Goal: Complete application form

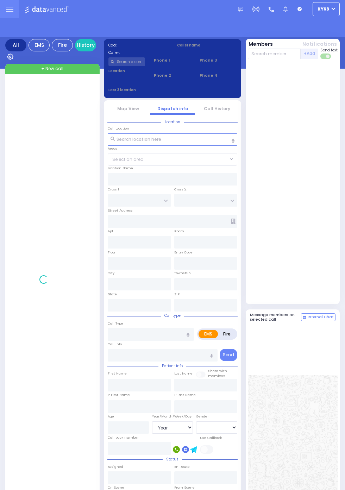
select select "Year"
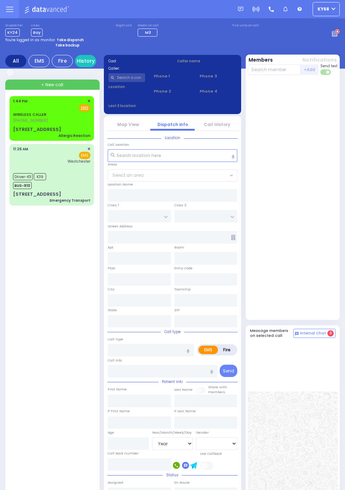
click at [31, 127] on div "[STREET_ADDRESS]" at bounding box center [37, 129] width 48 height 7
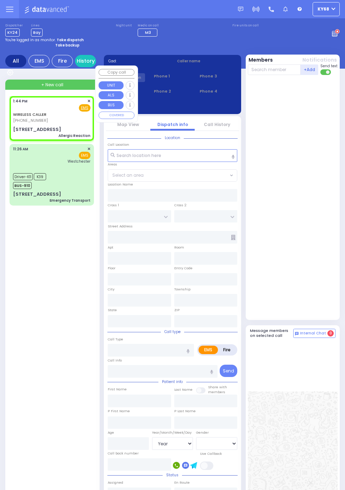
select select
type input "Allergic Reaction"
radio input "true"
select select
type input "13:44"
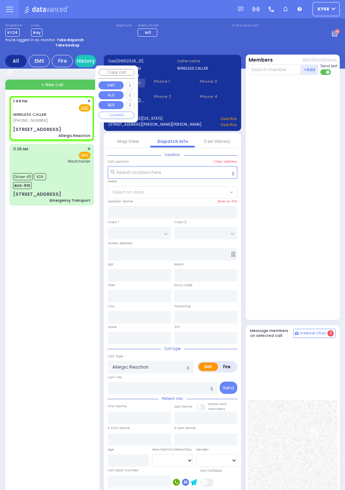
type input "3RD ST"
type input "2ND ST"
type input "[STREET_ADDRESS]"
type input "Woodbury"
type input "New York"
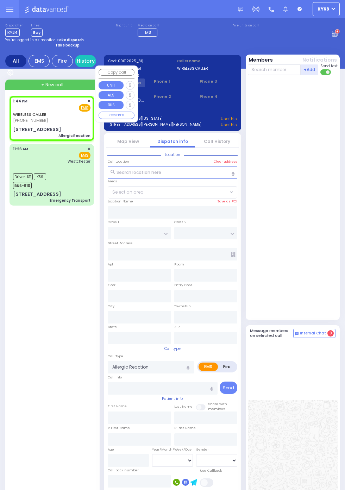
type input "10930"
select select "BLOOMING GROVE"
click at [139, 144] on link "Map View" at bounding box center [128, 141] width 22 height 6
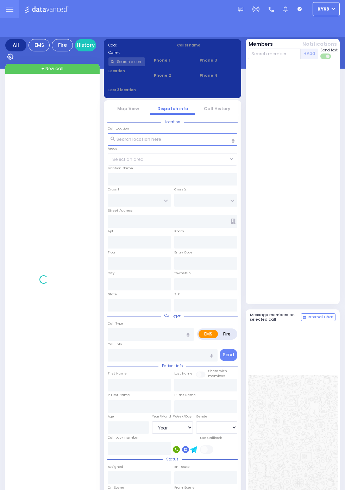
select select "Year"
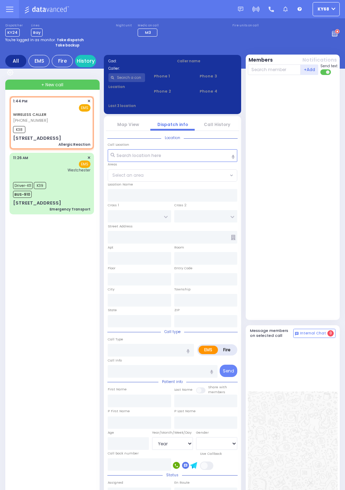
select select
type input "Allergic Reaction"
radio input "true"
select select
type input "13:44"
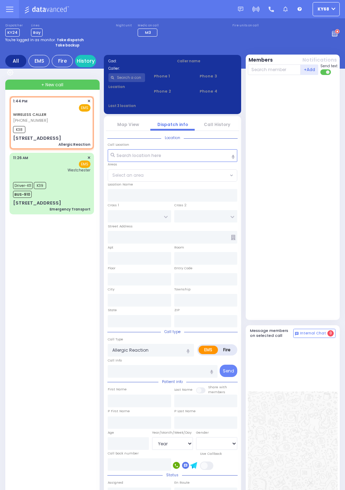
type input "13:47"
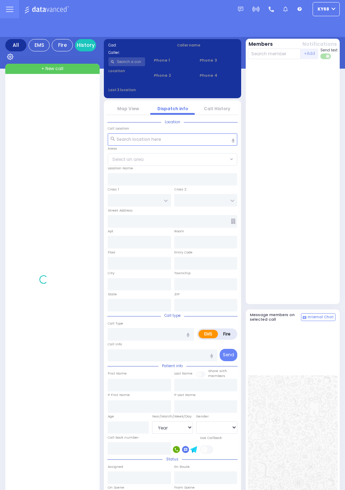
select select "Year"
click at [71, 14] on img at bounding box center [47, 9] width 47 height 9
